Goal: Information Seeking & Learning: Learn about a topic

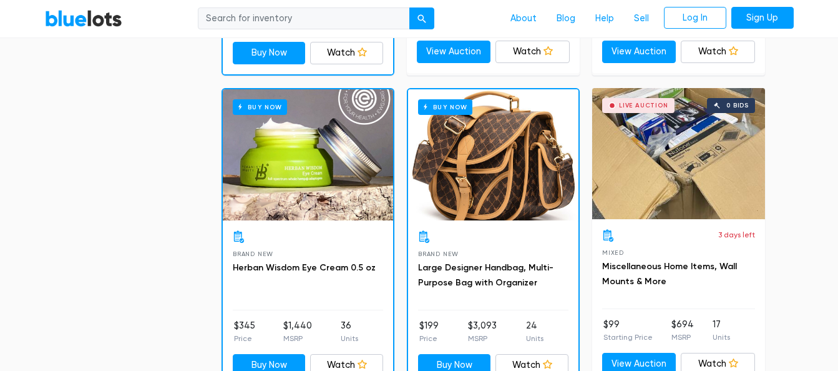
scroll to position [1296, 0]
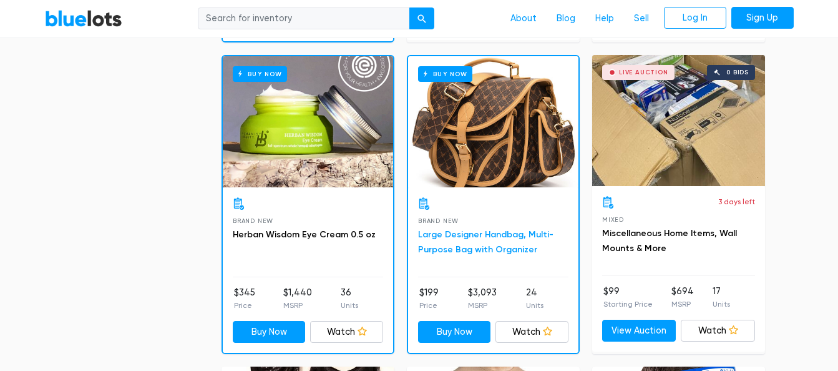
click at [471, 236] on link "Large Designer Handbag, Multi-Purpose Bag with Organizer" at bounding box center [485, 242] width 135 height 26
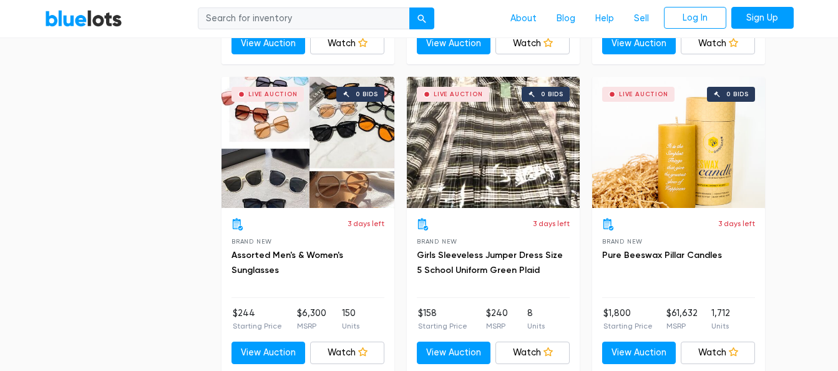
scroll to position [1906, 0]
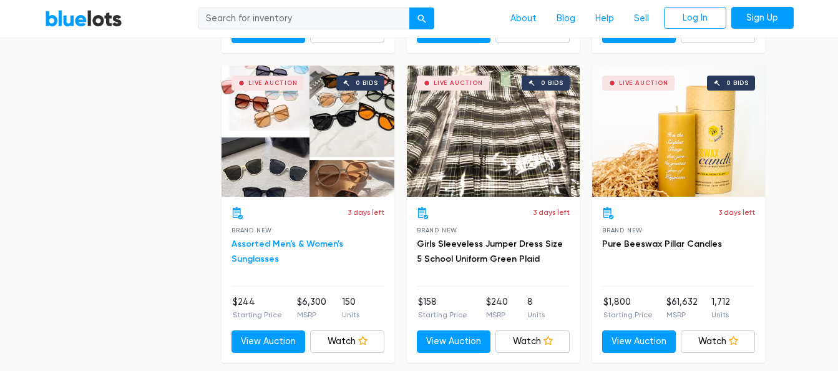
click at [311, 243] on link "Assorted Men's & Women's Sunglasses" at bounding box center [288, 251] width 112 height 26
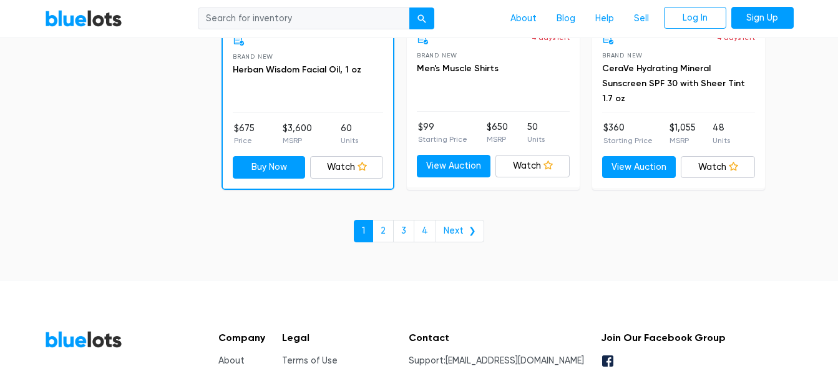
scroll to position [5507, 0]
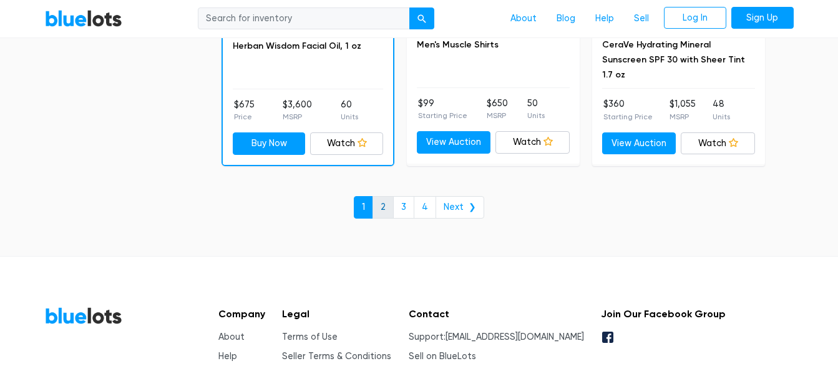
click at [387, 207] on link "2" at bounding box center [383, 207] width 21 height 22
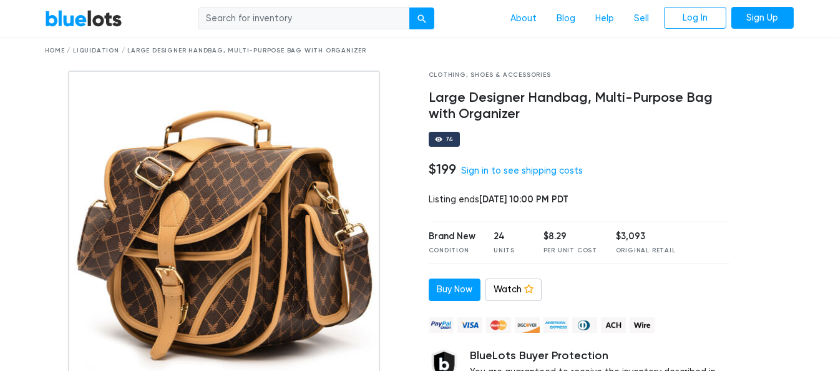
scroll to position [37, 0]
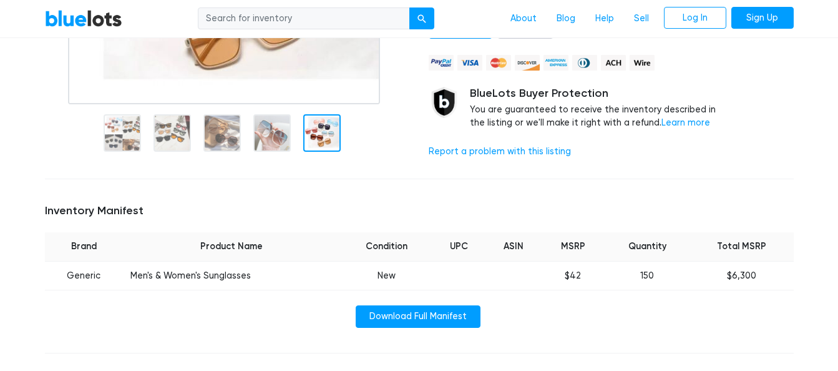
scroll to position [325, 0]
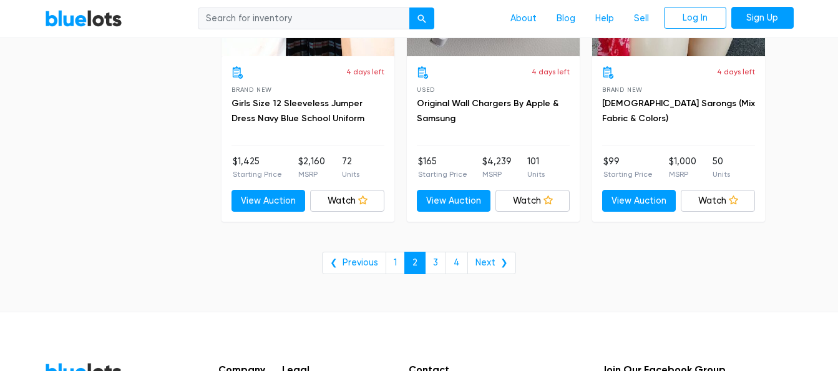
scroll to position [5260, 0]
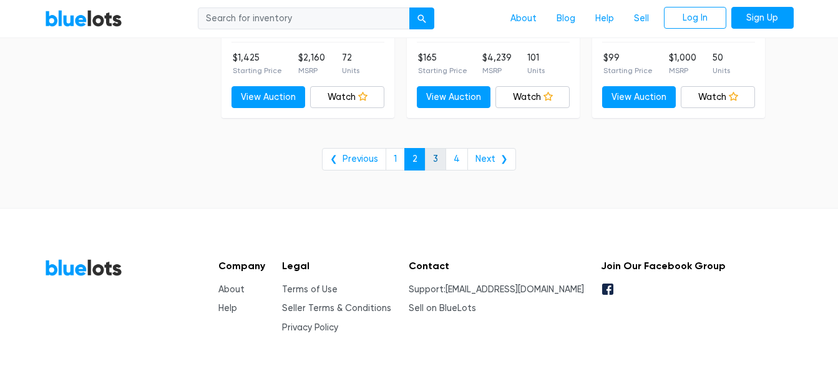
click at [432, 162] on link "3" at bounding box center [435, 159] width 21 height 22
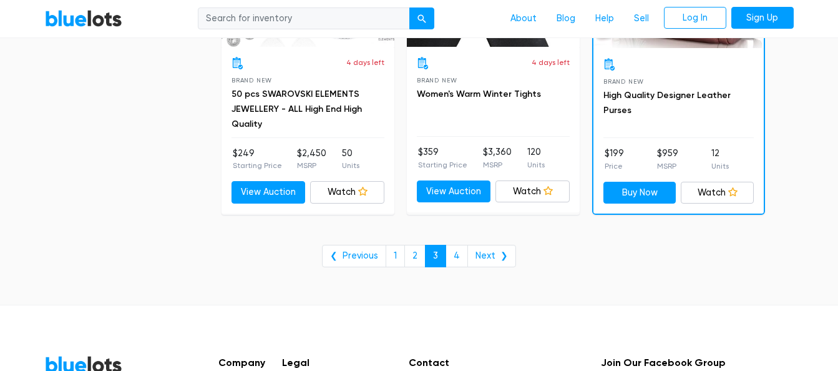
scroll to position [5178, 0]
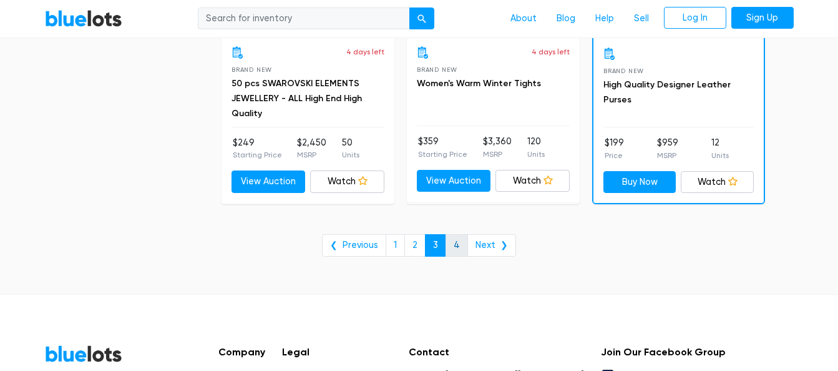
click at [461, 243] on link "4" at bounding box center [457, 245] width 22 height 22
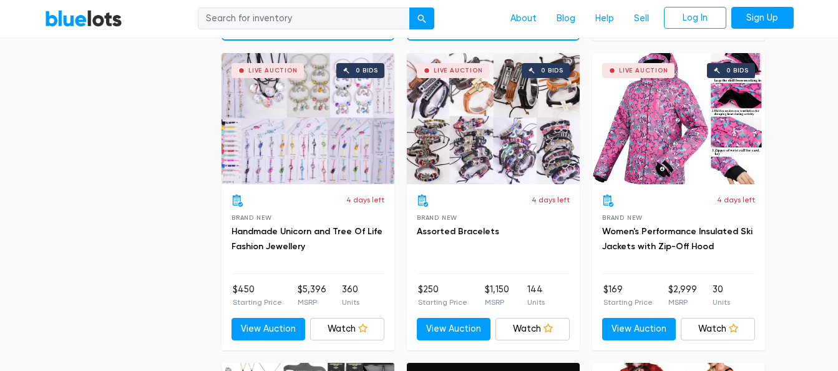
scroll to position [684, 0]
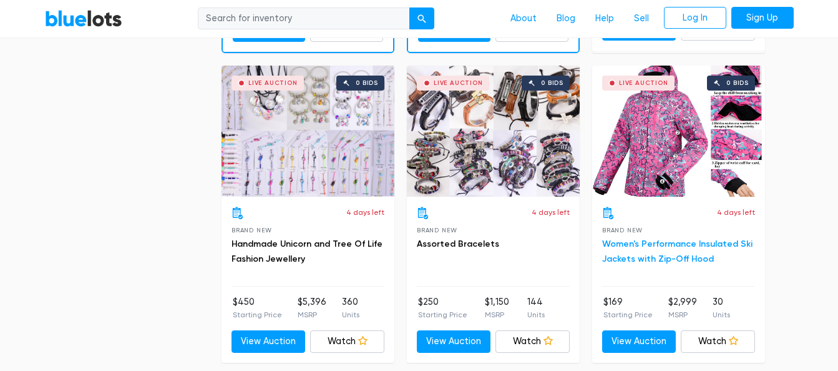
click at [653, 243] on link "Women's Performance Insulated Ski Jackets with Zip-Off Hood" at bounding box center [677, 251] width 150 height 26
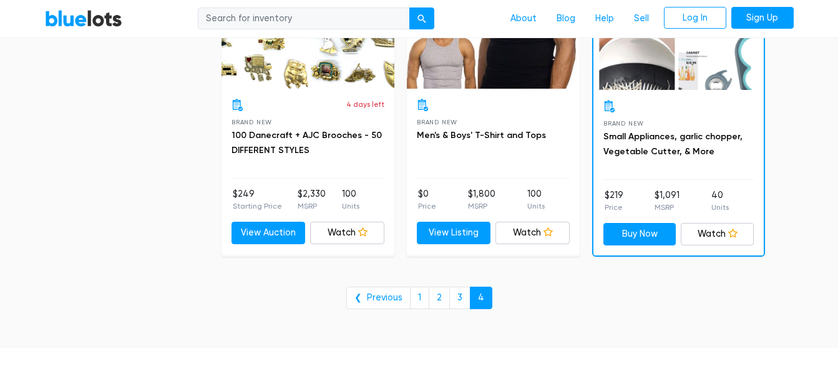
scroll to position [1746, 0]
